Goal: Find specific page/section

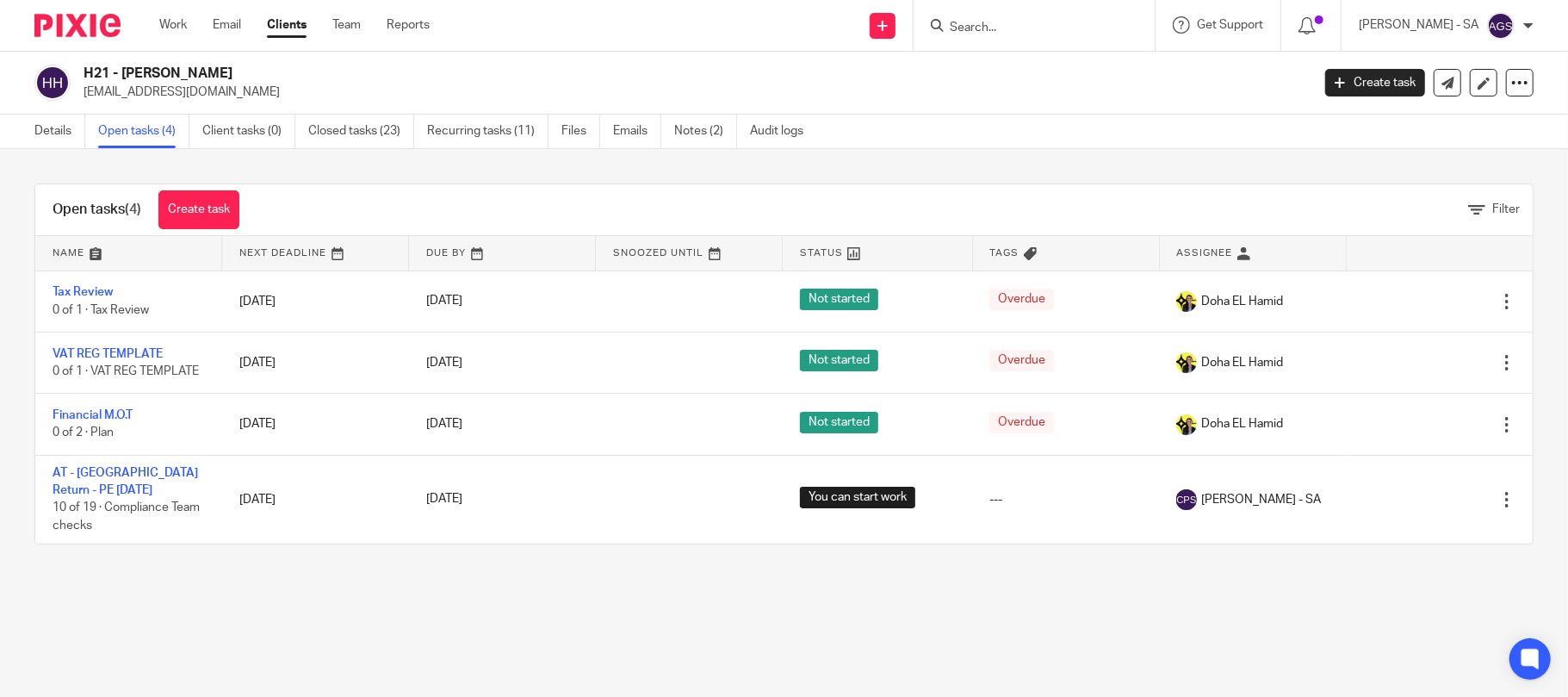
click at [1020, 26] on input "Search" at bounding box center [1025, 28] width 155 height 16
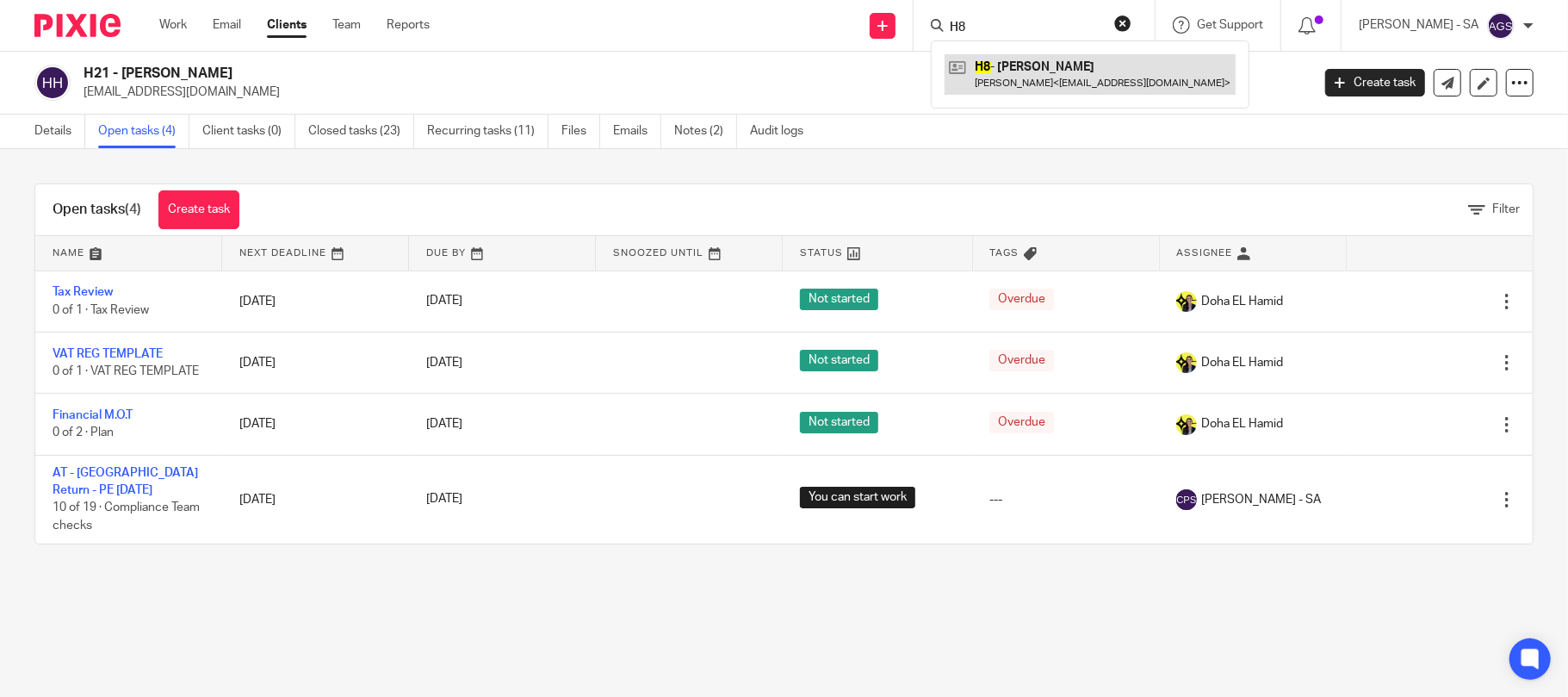
type input "H8"
click at [1058, 72] on link at bounding box center [1090, 74] width 292 height 40
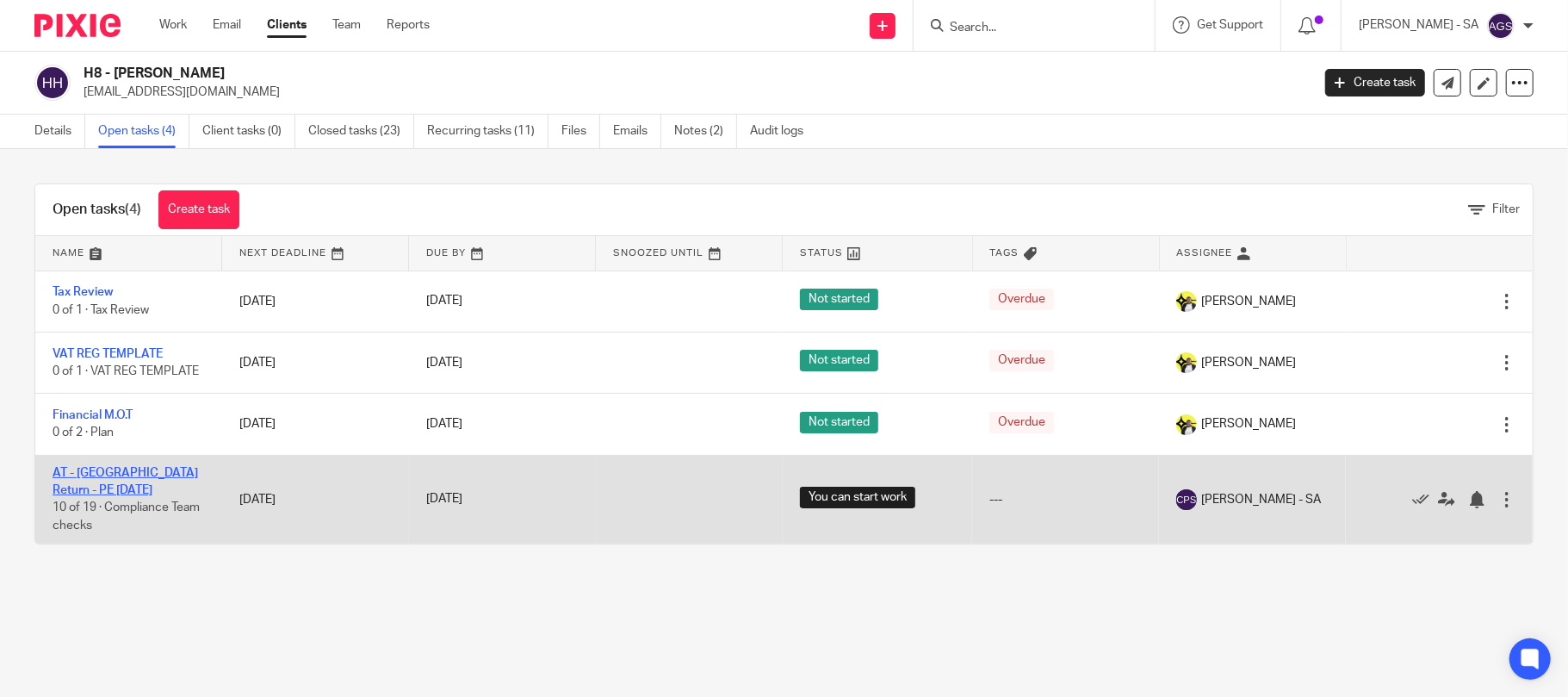
click at [148, 472] on link "AT - [GEOGRAPHIC_DATA] Return - PE [DATE]" at bounding box center [125, 481] width 145 height 30
